Goal: Check status: Check status

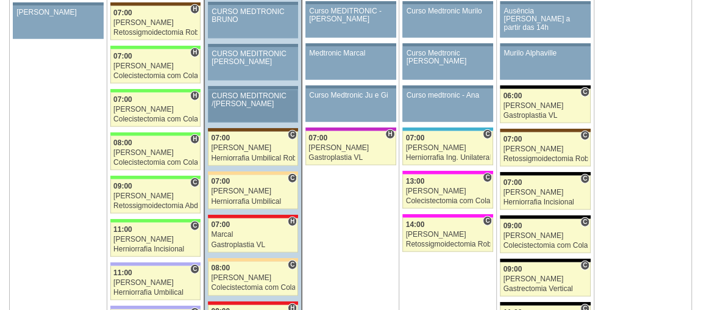
scroll to position [1453, 0]
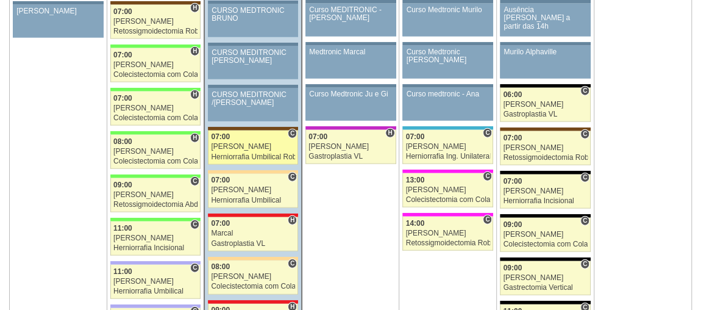
click at [257, 143] on div "[PERSON_NAME]" at bounding box center [253, 147] width 84 height 8
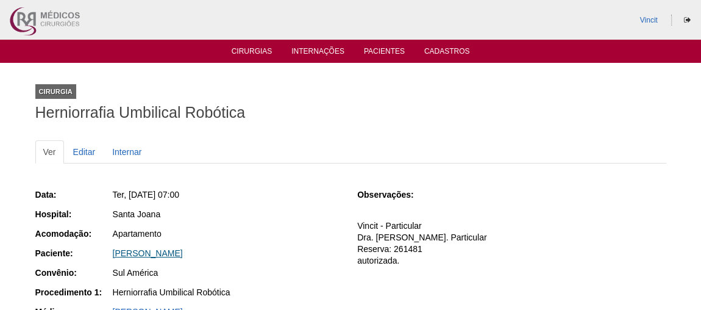
drag, startPoint x: 207, startPoint y: 257, endPoint x: 211, endPoint y: 249, distance: 9.3
click at [211, 249] on div "[PERSON_NAME]" at bounding box center [228, 254] width 232 height 15
click at [183, 249] on link "VANESSA DUARTE FERREIRA" at bounding box center [148, 253] width 70 height 10
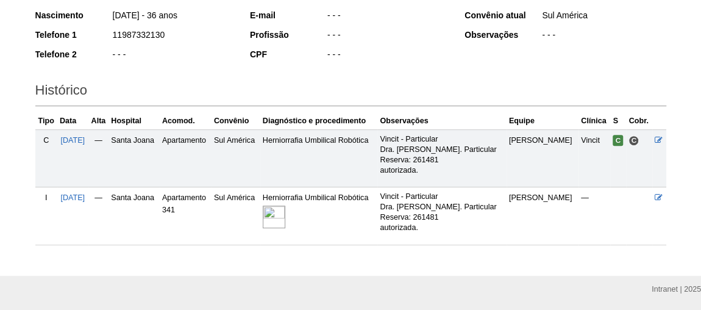
scroll to position [247, 0]
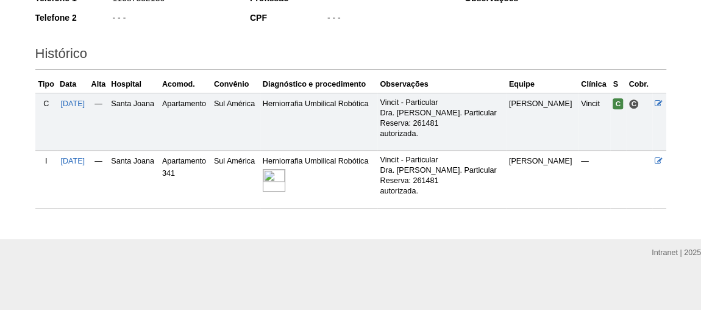
click at [285, 176] on img at bounding box center [274, 180] width 23 height 23
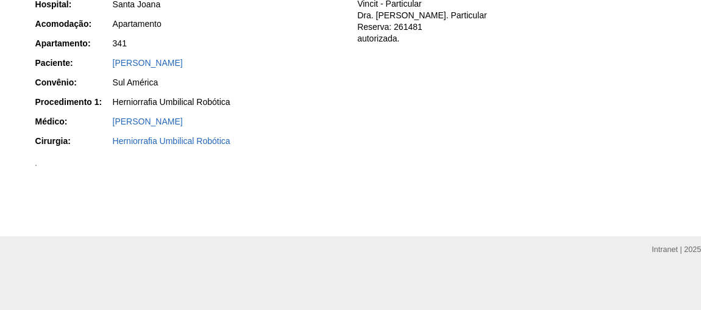
scroll to position [315, 0]
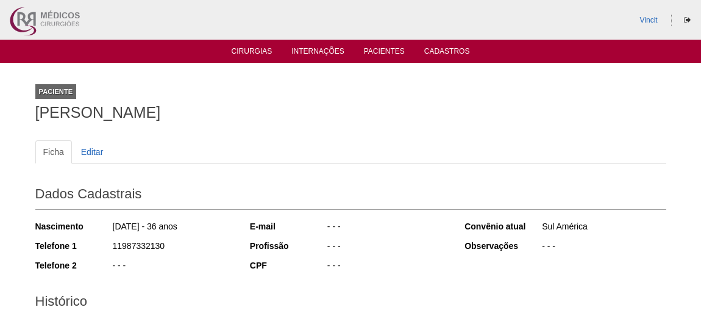
scroll to position [246, 0]
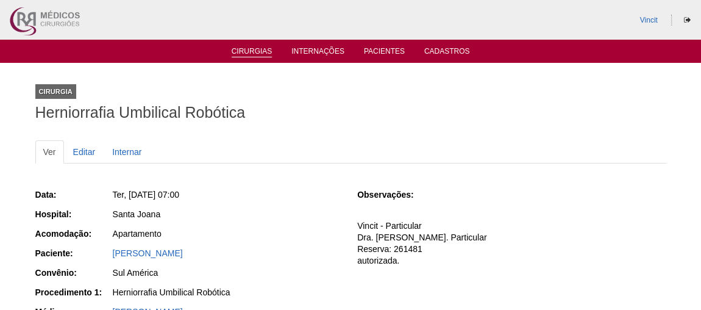
click at [253, 50] on link "Cirurgias" at bounding box center [252, 52] width 41 height 10
